Goal: Find specific page/section: Find specific page/section

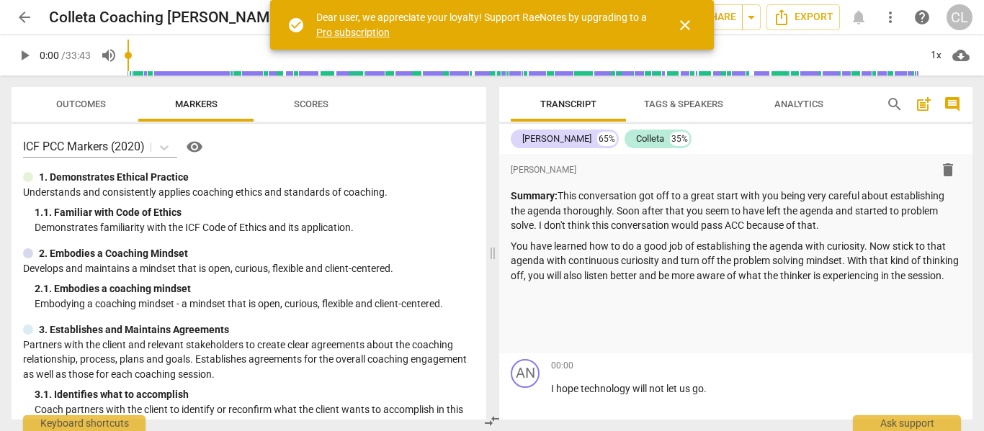
click at [22, 24] on span "arrow_back" at bounding box center [24, 17] width 17 height 17
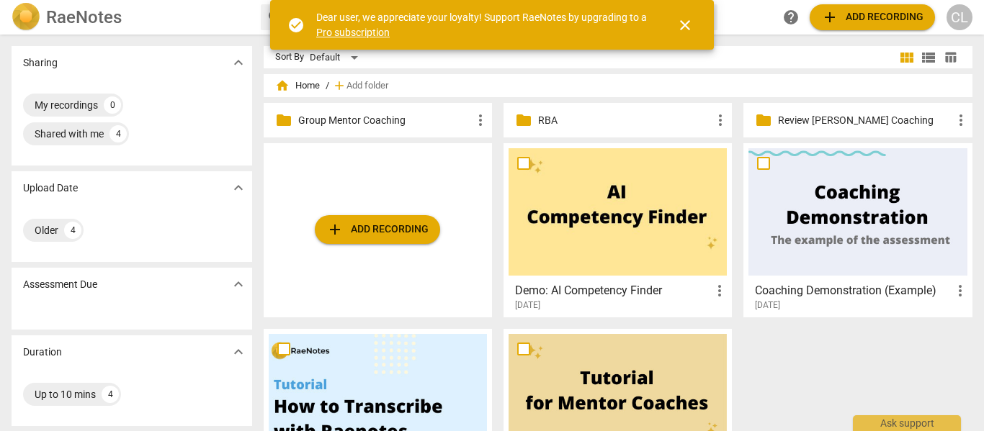
click at [688, 25] on span "close" at bounding box center [684, 25] width 17 height 17
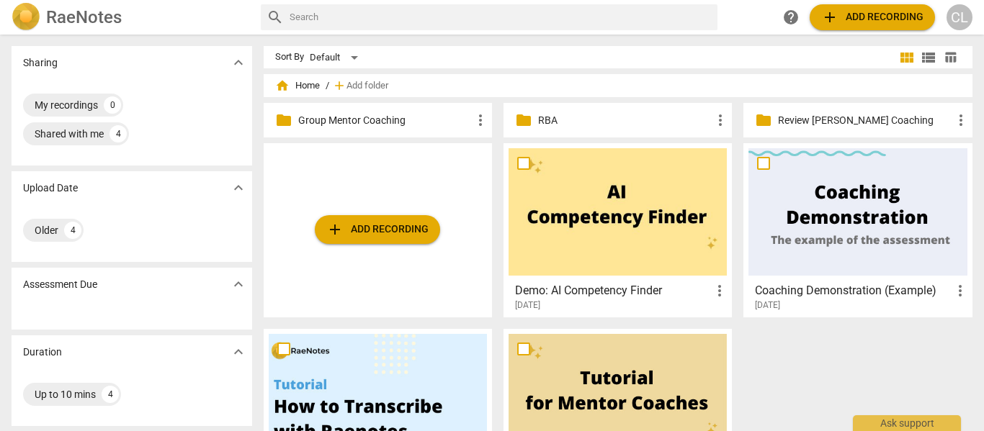
click at [444, 116] on p "Group Mentor Coaching" at bounding box center [385, 120] width 174 height 15
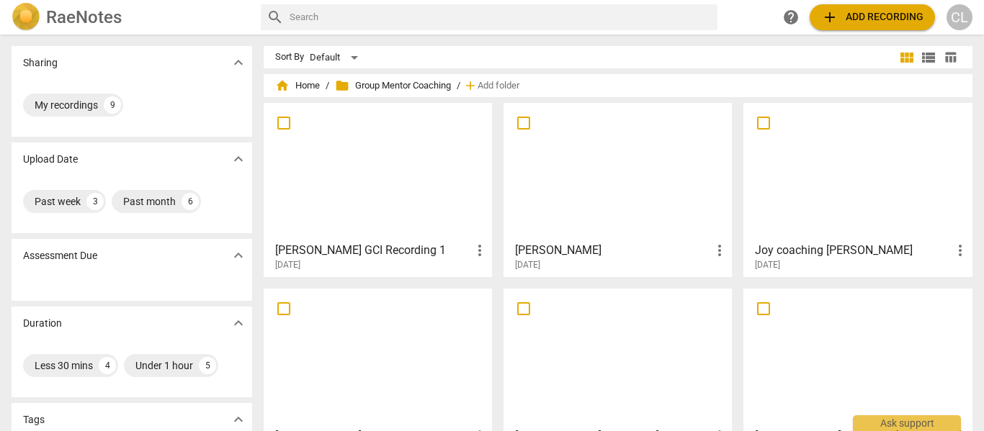
click at [825, 182] on div at bounding box center [857, 171] width 218 height 127
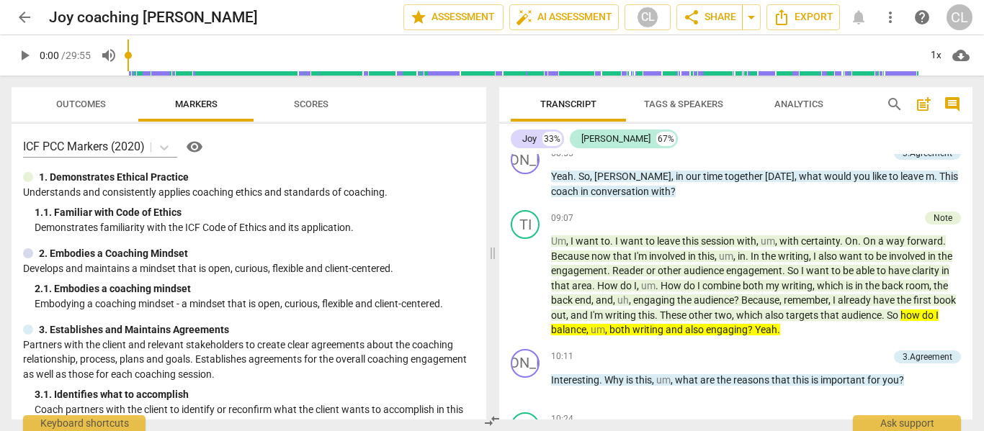
scroll to position [2377, 0]
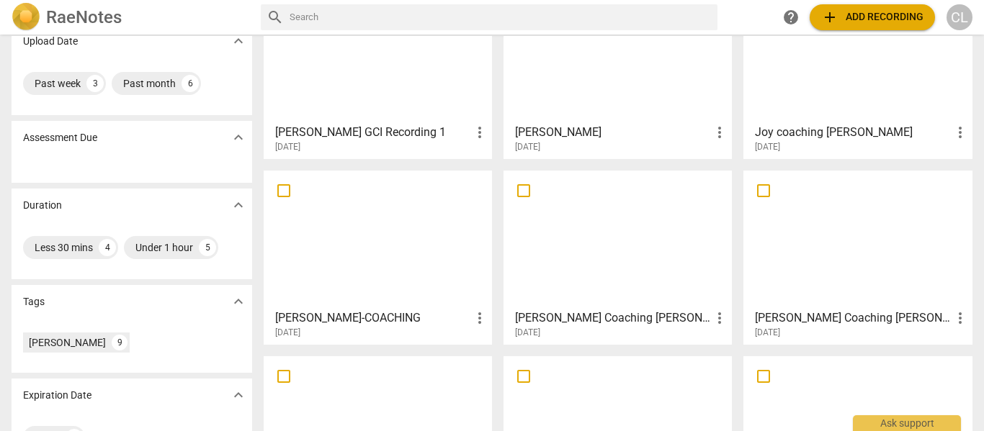
scroll to position [144, 0]
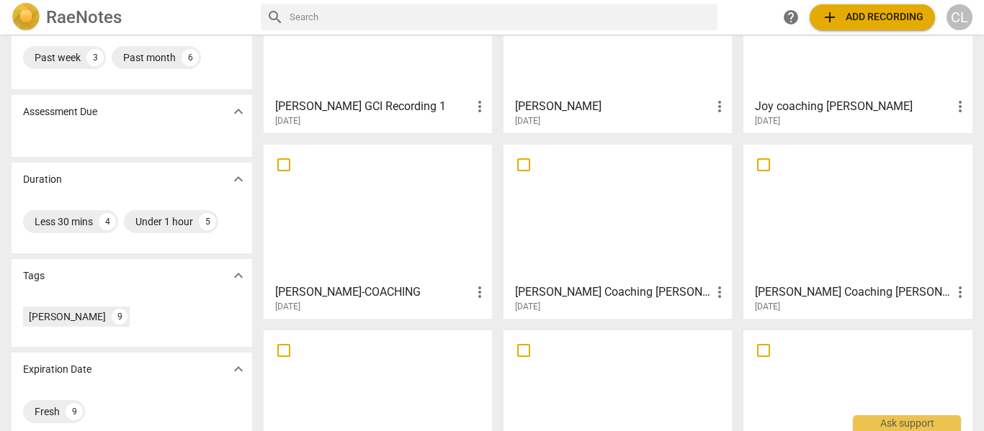
click at [589, 254] on div at bounding box center [618, 213] width 218 height 127
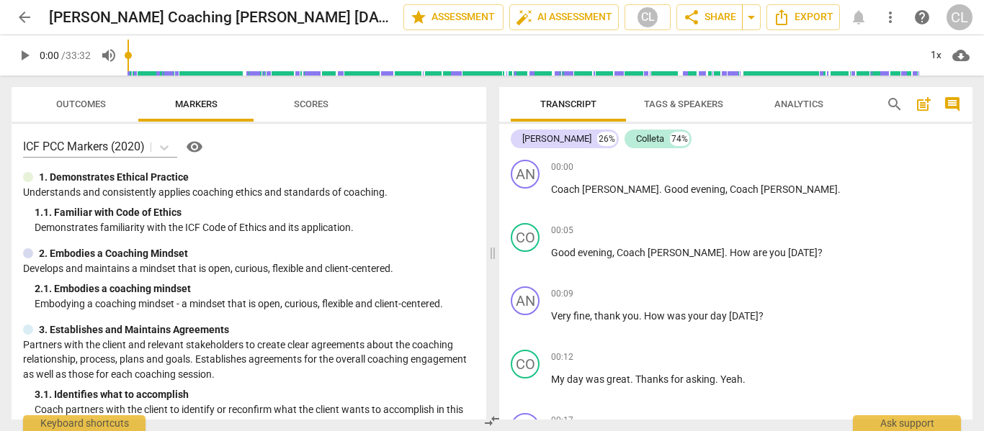
drag, startPoint x: 972, startPoint y: 160, endPoint x: 969, endPoint y: 152, distance: 8.7
click at [969, 152] on div "Transcript Tags & Speakers Analytics search post_add comment [PERSON_NAME] 26% …" at bounding box center [738, 254] width 491 height 356
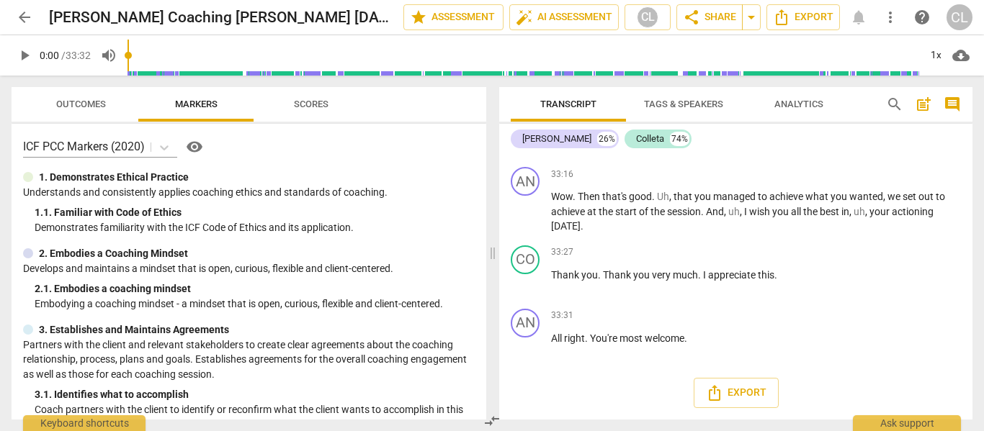
scroll to position [8082, 0]
